Goal: Book appointment/travel/reservation

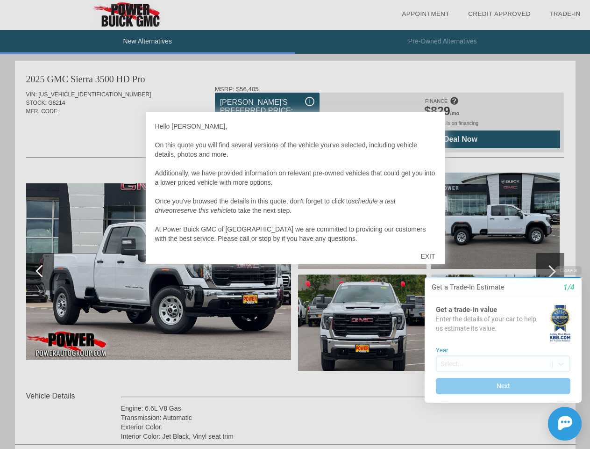
click at [426, 14] on link "Appointment" at bounding box center [426, 13] width 48 height 7
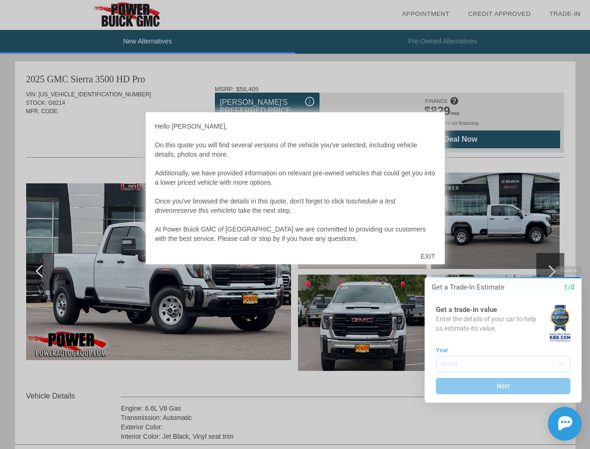
click at [428, 256] on div "EXIT" at bounding box center [427, 256] width 33 height 28
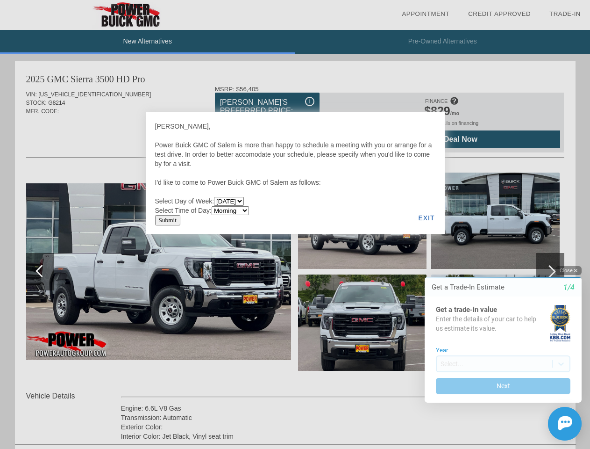
click at [569, 270] on button "Close" at bounding box center [569, 270] width 26 height 9
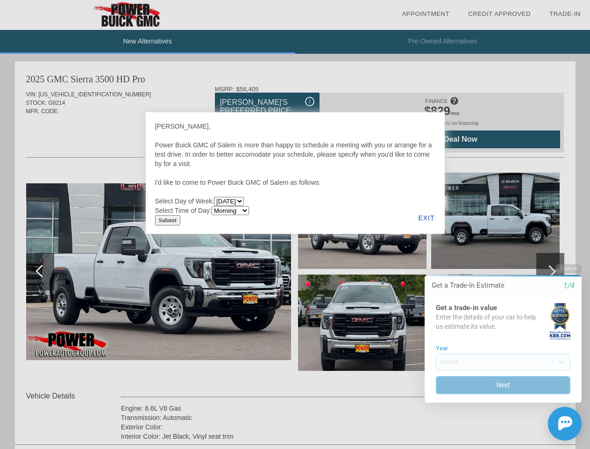
click at [503, 257] on html "Welcome! Get a Trade-In Estimate 1/4 Get a trade-in value Enter the details of …" at bounding box center [497, 257] width 185 height 0
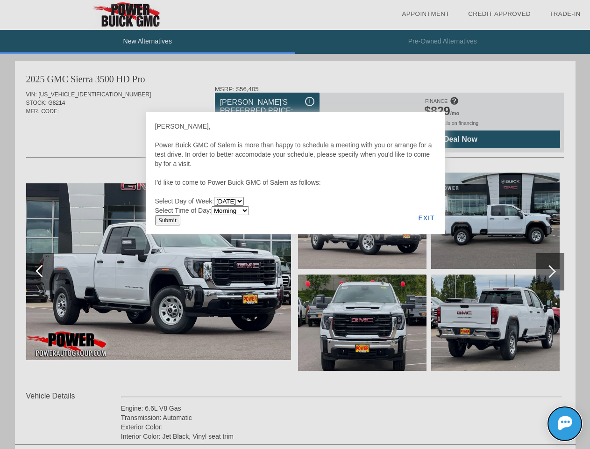
click at [565, 423] on img at bounding box center [565, 423] width 14 height 14
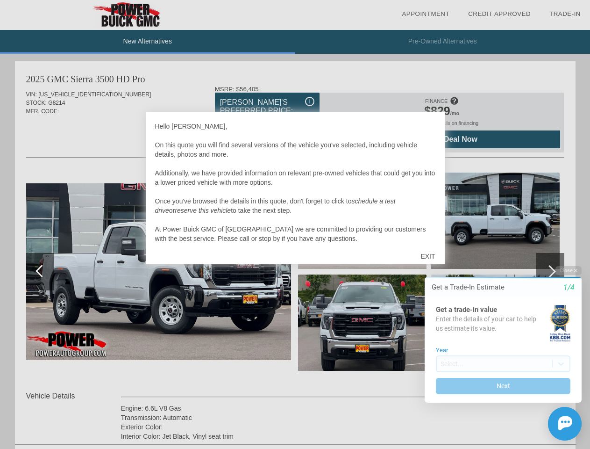
click at [426, 14] on link "Appointment" at bounding box center [426, 13] width 48 height 7
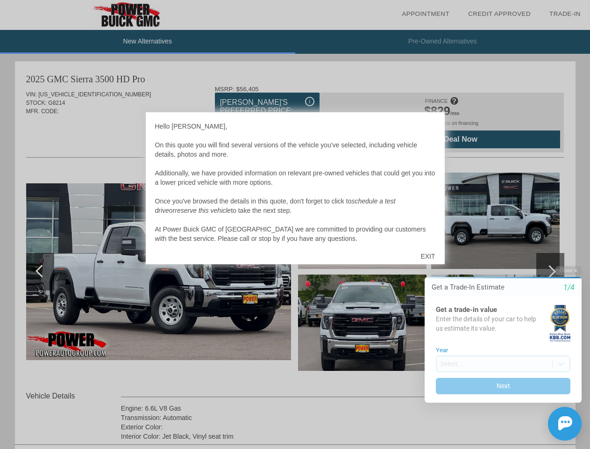
click at [428, 256] on div "EXIT" at bounding box center [427, 256] width 33 height 28
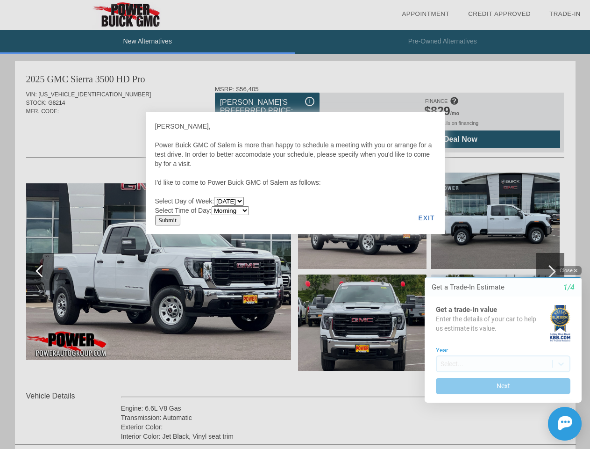
click at [569, 270] on button "Close" at bounding box center [569, 270] width 26 height 9
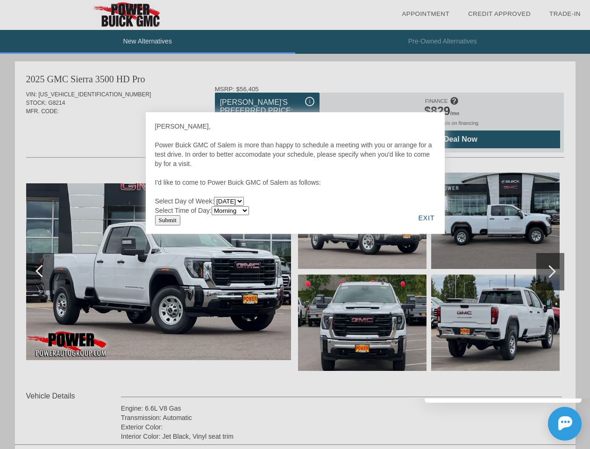
click at [503, 385] on div at bounding box center [295, 224] width 590 height 449
click at [565, 423] on img at bounding box center [565, 423] width 14 height 14
